Goal: Check status: Check status

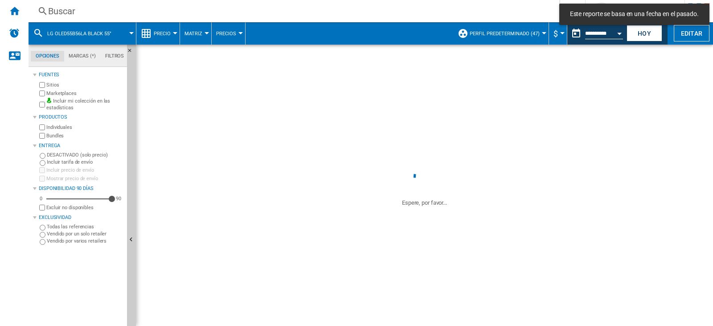
click at [618, 31] on button "Open calendar" at bounding box center [620, 32] width 16 height 16
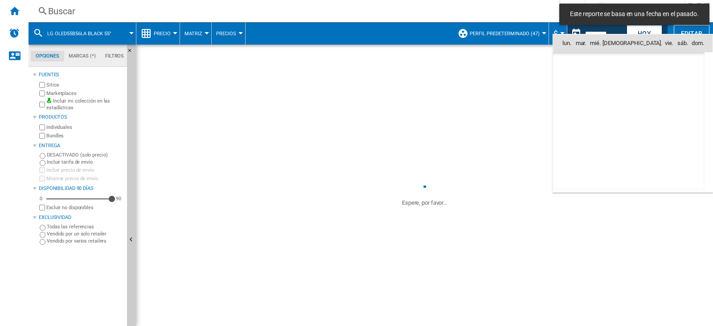
scroll to position [4136, 0]
click at [585, 180] on md-icon "August 2025" at bounding box center [590, 180] width 11 height 11
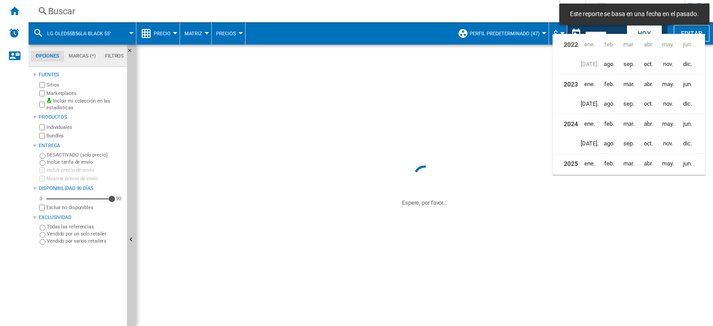
scroll to position [22, 0]
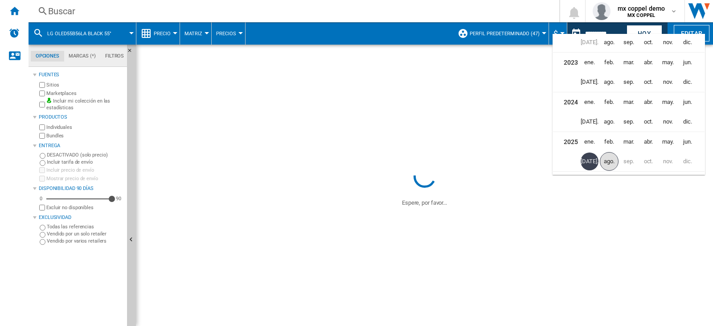
click at [612, 164] on span "ago." at bounding box center [609, 161] width 19 height 19
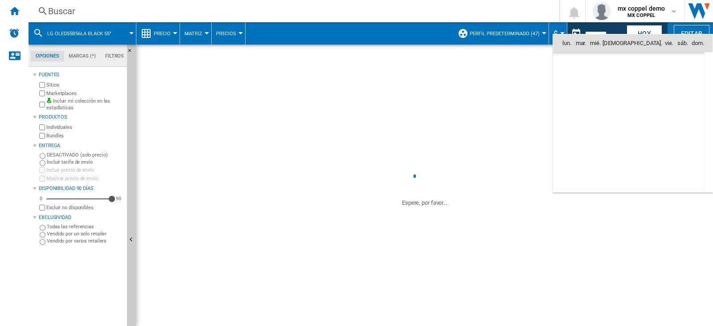
scroll to position [4254, 0]
click at [609, 104] on span "13" at bounding box center [609, 101] width 19 height 19
type input "**********"
